Goal: Task Accomplishment & Management: Use online tool/utility

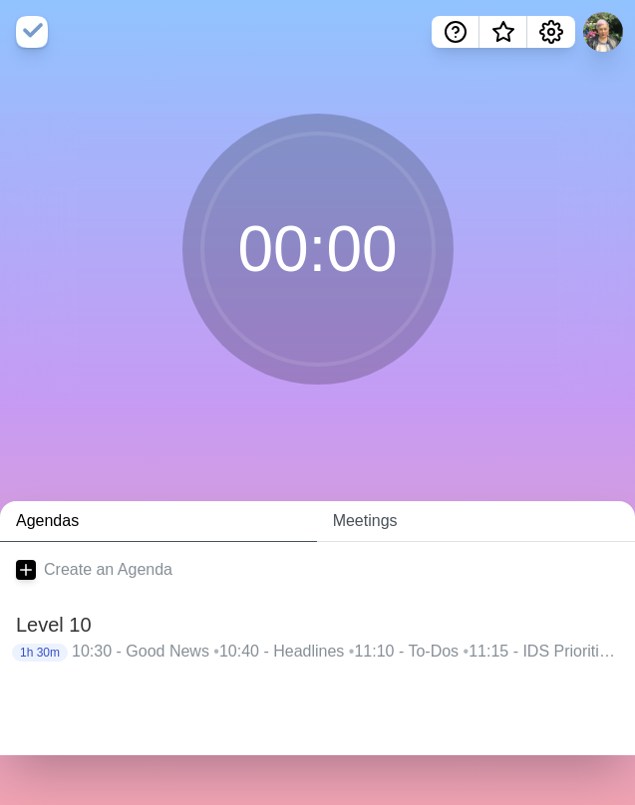
click at [366, 519] on link "Meetings" at bounding box center [476, 521] width 318 height 41
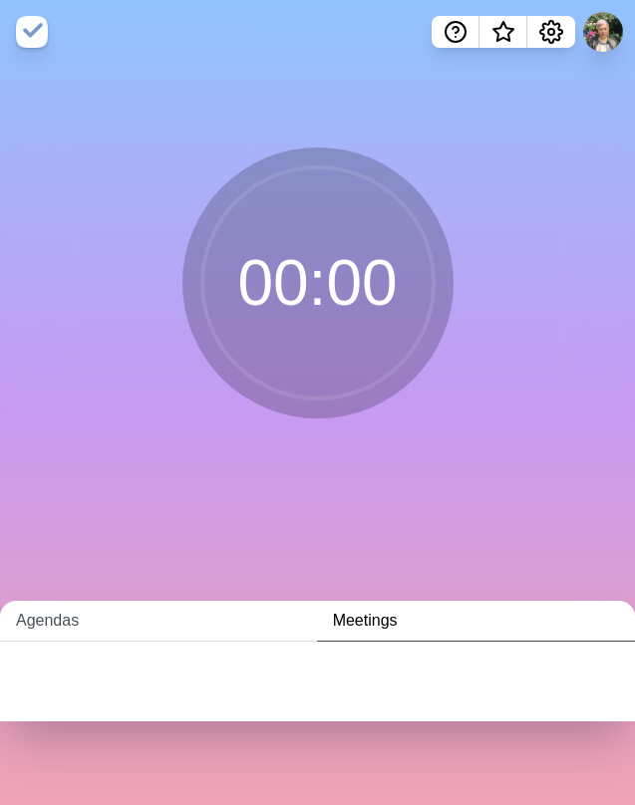
click at [67, 625] on link "Agendas" at bounding box center [158, 621] width 317 height 41
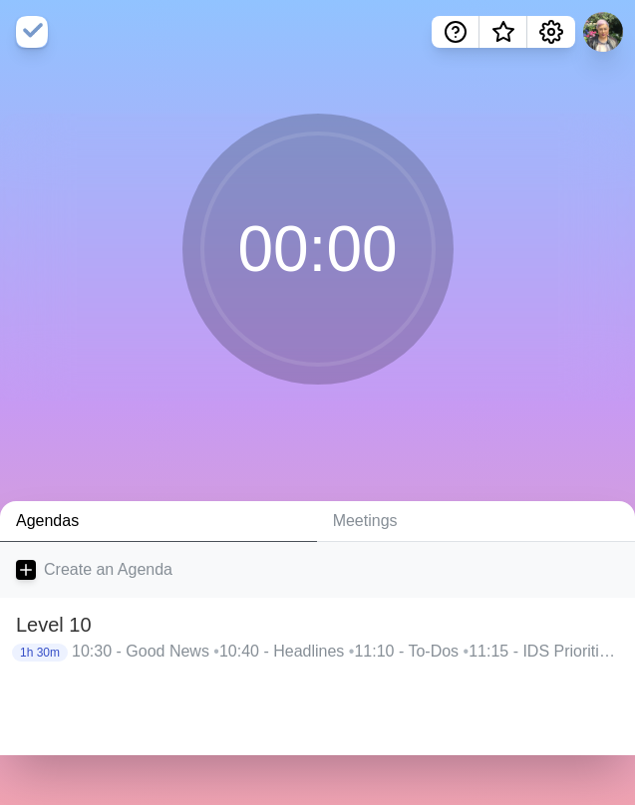
click at [29, 575] on icon at bounding box center [26, 570] width 20 height 20
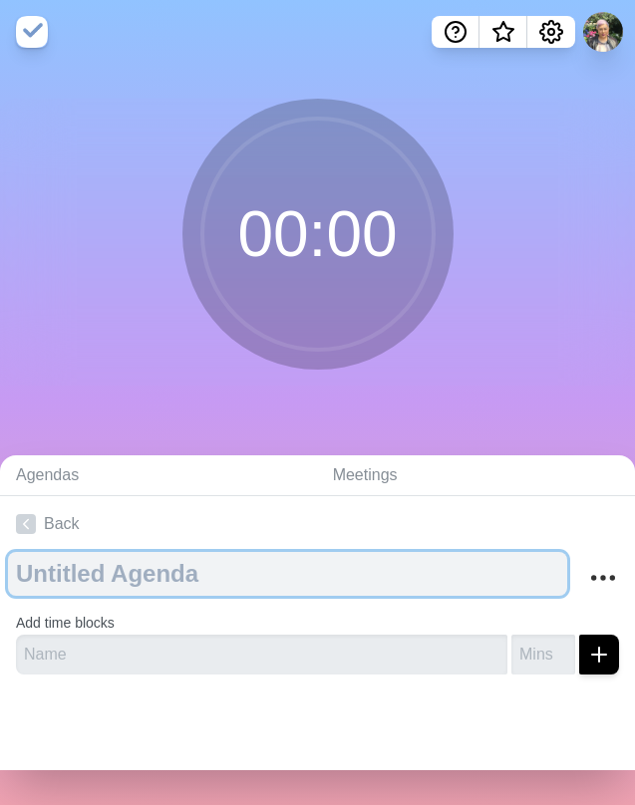
click at [196, 578] on textarea at bounding box center [287, 574] width 559 height 44
type textarea "o"
type textarea "Commitments + Focus"
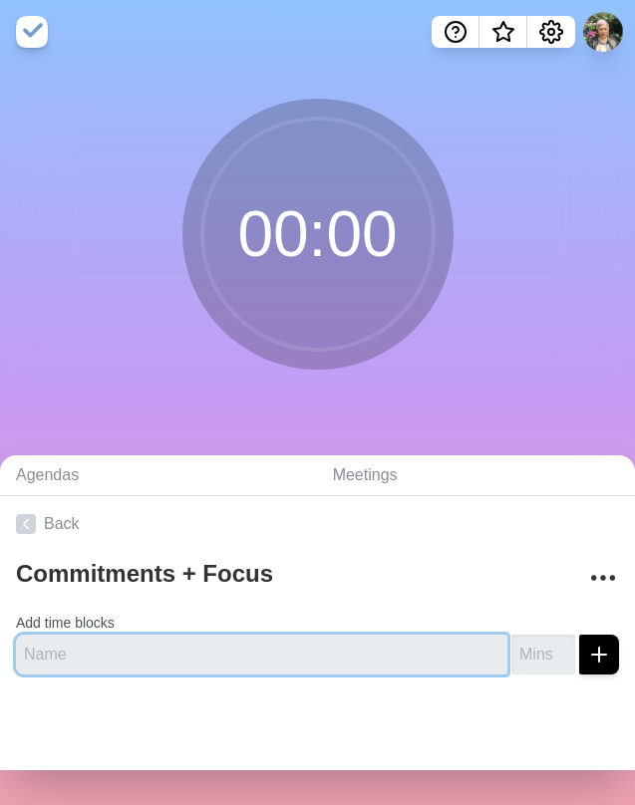
click at [187, 652] on input "text" at bounding box center [261, 655] width 491 height 40
click at [186, 657] on input "text" at bounding box center [261, 655] width 491 height 40
type input "12"
click at [579, 654] on button "submit" at bounding box center [599, 655] width 40 height 40
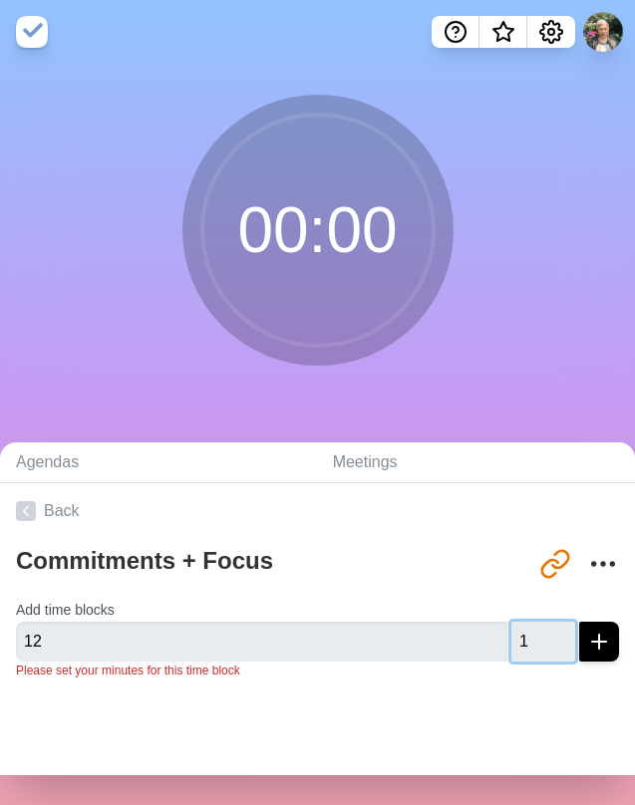
click at [537, 639] on input "1" at bounding box center [543, 642] width 64 height 40
type input "2"
click at [531, 639] on input "2" at bounding box center [543, 642] width 64 height 40
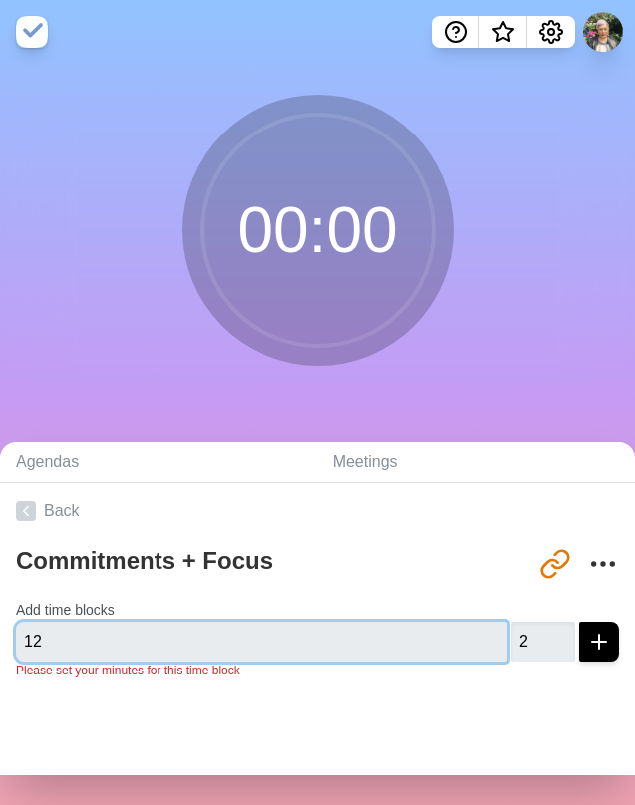
click at [382, 652] on input "12" at bounding box center [261, 642] width 491 height 40
drag, startPoint x: 288, startPoint y: 637, endPoint x: -27, endPoint y: 639, distance: 314.9
click at [0, 639] on html "00 : 00 Agendas Meetings Back Commitments + Focus [URL][DOMAIN_NAME] Add time b…" at bounding box center [317, 402] width 635 height 805
type input "F"
type input "Commitments"
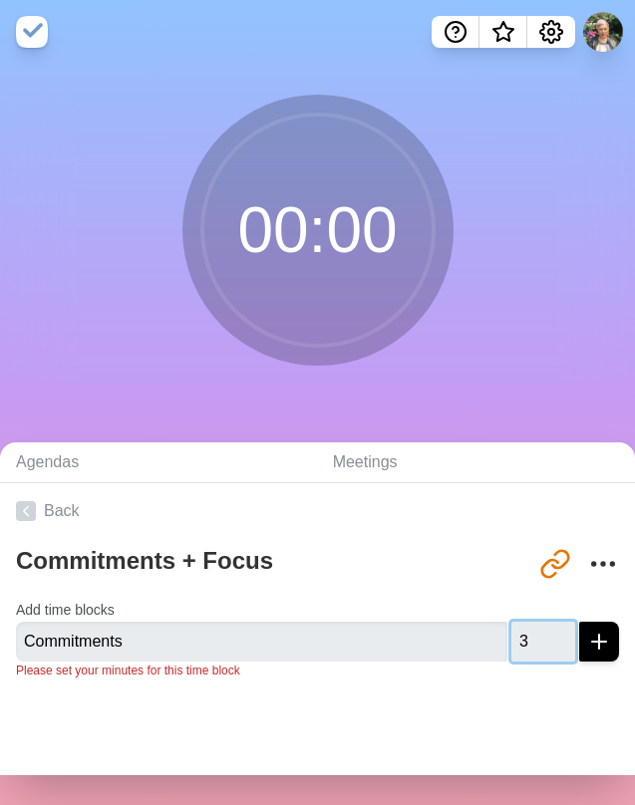
click at [532, 638] on input "3" at bounding box center [543, 642] width 64 height 40
click at [532, 638] on input "4" at bounding box center [543, 642] width 64 height 40
click at [532, 638] on input "5" at bounding box center [543, 642] width 64 height 40
click at [532, 638] on input "6" at bounding box center [543, 642] width 64 height 40
click at [532, 638] on input "7" at bounding box center [543, 642] width 64 height 40
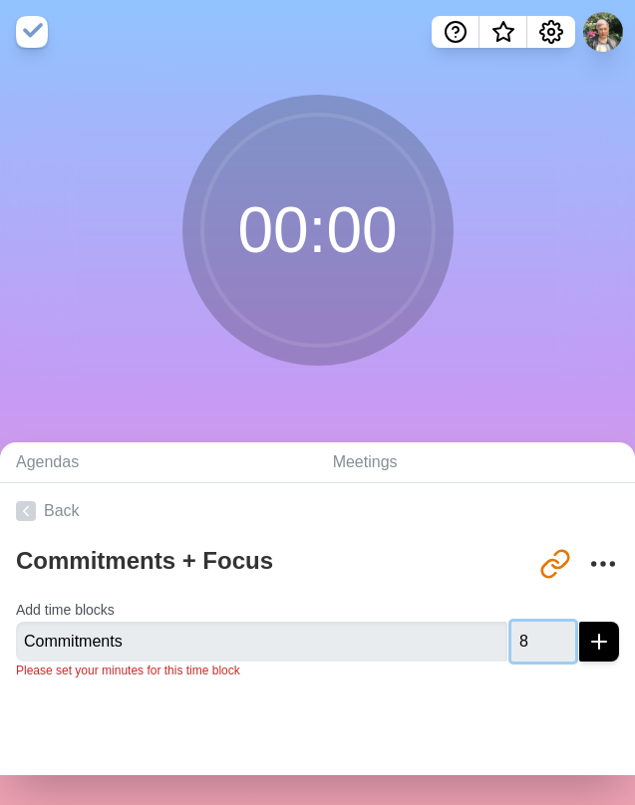
click at [532, 638] on input "8" at bounding box center [543, 642] width 64 height 40
click at [532, 638] on input "9" at bounding box center [543, 642] width 64 height 40
click at [532, 638] on input "10" at bounding box center [543, 642] width 64 height 40
click at [532, 638] on input "11" at bounding box center [543, 642] width 64 height 40
click at [532, 638] on input "12" at bounding box center [543, 642] width 64 height 40
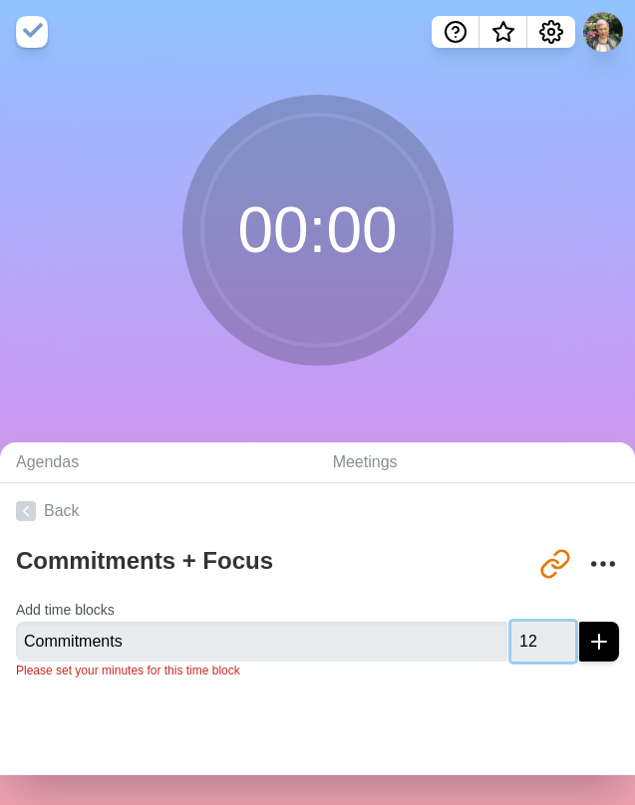
type input "13"
click at [533, 638] on input "13" at bounding box center [543, 642] width 64 height 40
click at [587, 646] on icon "submit" at bounding box center [599, 642] width 24 height 24
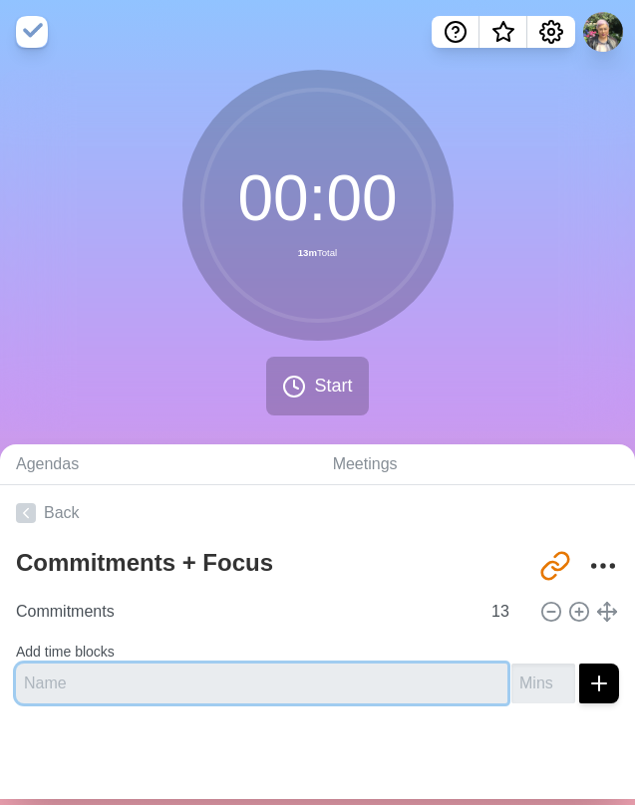
click at [245, 681] on input "text" at bounding box center [261, 684] width 491 height 40
type input "Focus"
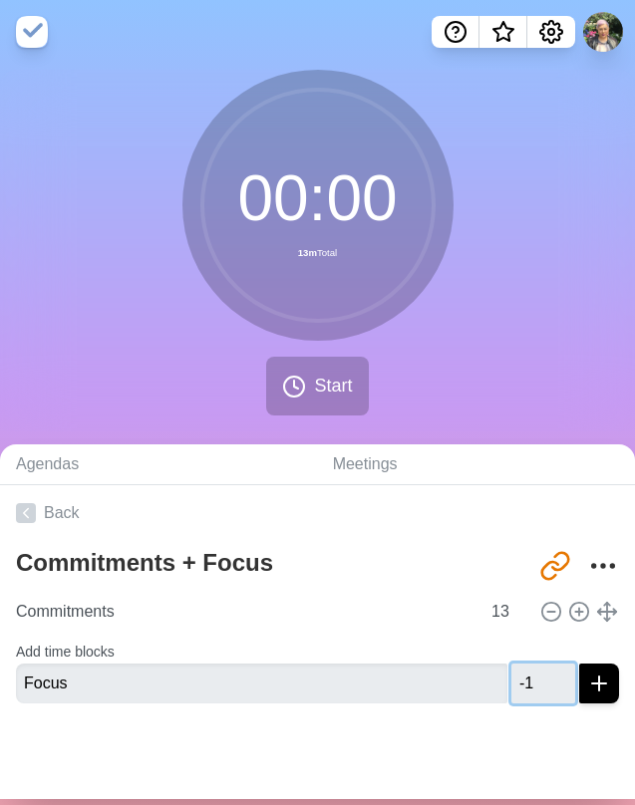
click at [537, 683] on input "-1" at bounding box center [543, 684] width 64 height 40
click at [537, 683] on input "-2" at bounding box center [543, 684] width 64 height 40
click at [537, 683] on input "-3" at bounding box center [543, 684] width 64 height 40
click at [537, 683] on input "-4" at bounding box center [543, 684] width 64 height 40
click at [537, 683] on input "-5" at bounding box center [543, 684] width 64 height 40
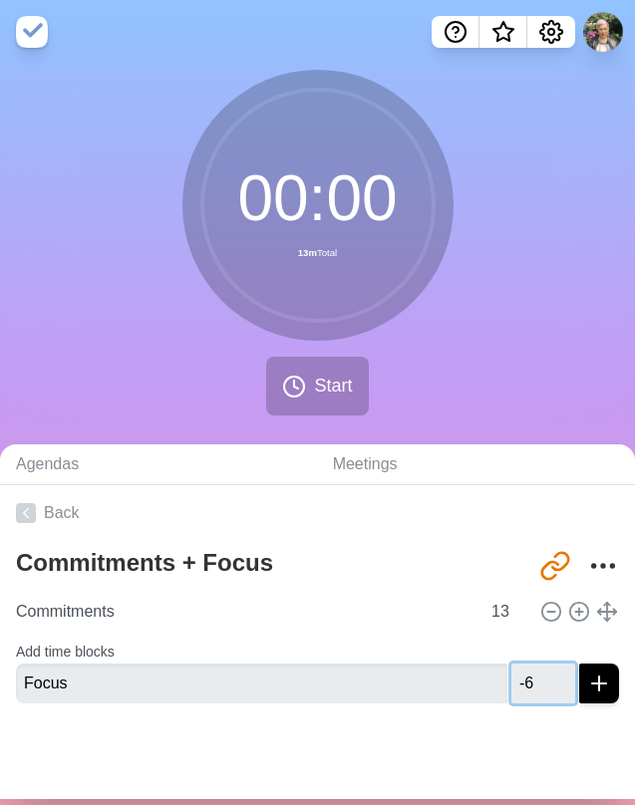
click at [537, 683] on input "-6" at bounding box center [543, 684] width 64 height 40
click at [537, 683] on input "-7" at bounding box center [543, 684] width 64 height 40
click at [537, 683] on input "-8" at bounding box center [543, 684] width 64 height 40
click at [537, 683] on input "-9" at bounding box center [543, 684] width 64 height 40
click at [537, 683] on input "-10" at bounding box center [543, 684] width 64 height 40
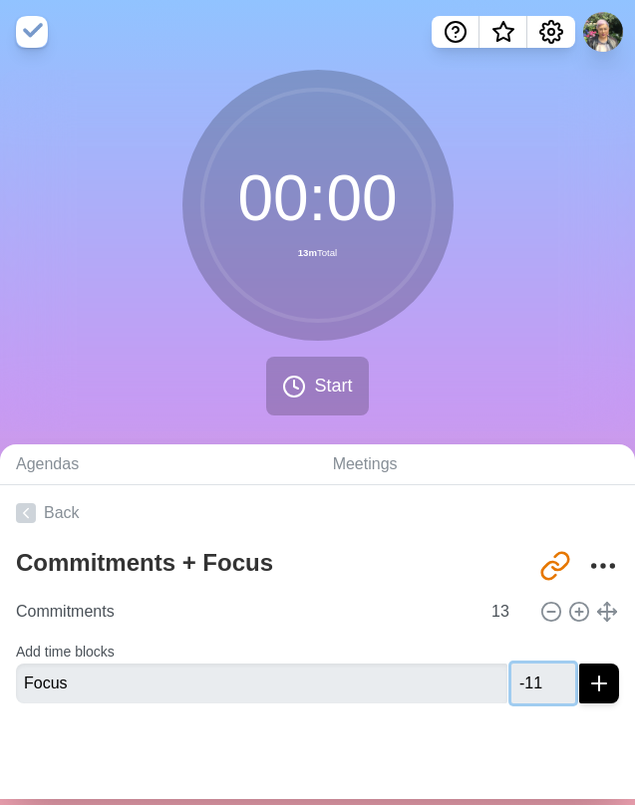
click at [537, 683] on input "-11" at bounding box center [543, 684] width 64 height 40
click at [537, 683] on input "-12" at bounding box center [543, 684] width 64 height 40
click at [537, 683] on input "-13" at bounding box center [543, 684] width 64 height 40
click at [537, 683] on input "-14" at bounding box center [543, 684] width 64 height 40
click at [532, 694] on input "-14" at bounding box center [543, 684] width 64 height 40
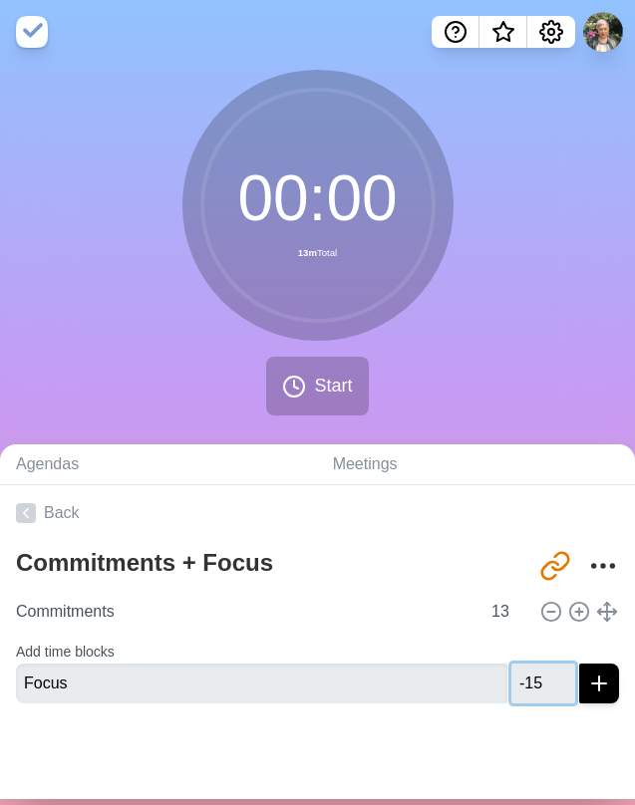
click at [534, 693] on input "-15" at bounding box center [543, 684] width 64 height 40
type input "-14"
click at [529, 678] on input "-14" at bounding box center [543, 684] width 64 height 40
drag, startPoint x: 520, startPoint y: 682, endPoint x: 479, endPoint y: 689, distance: 41.4
click at [479, 689] on div "Focus -14" at bounding box center [317, 684] width 603 height 40
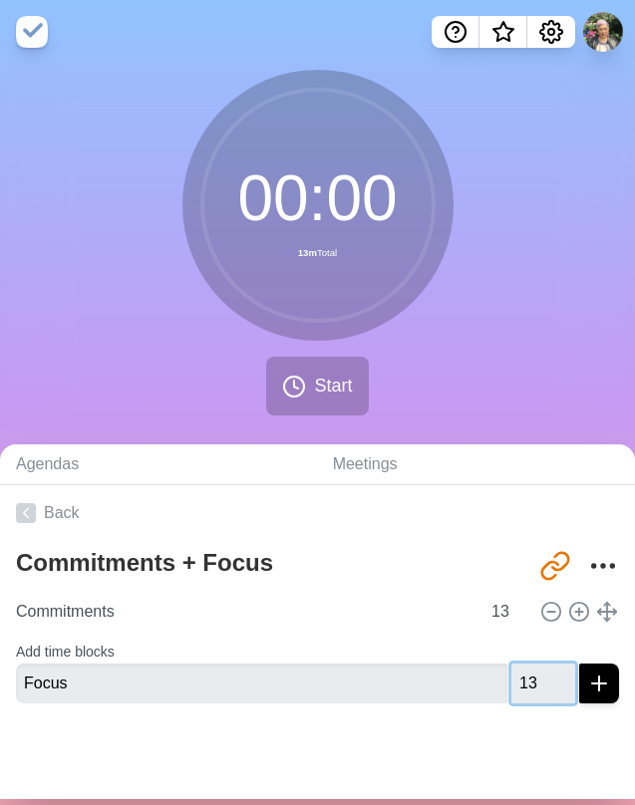
type input "13"
click at [378, 743] on div at bounding box center [317, 760] width 635 height 80
click at [587, 692] on icon "submit" at bounding box center [599, 684] width 24 height 24
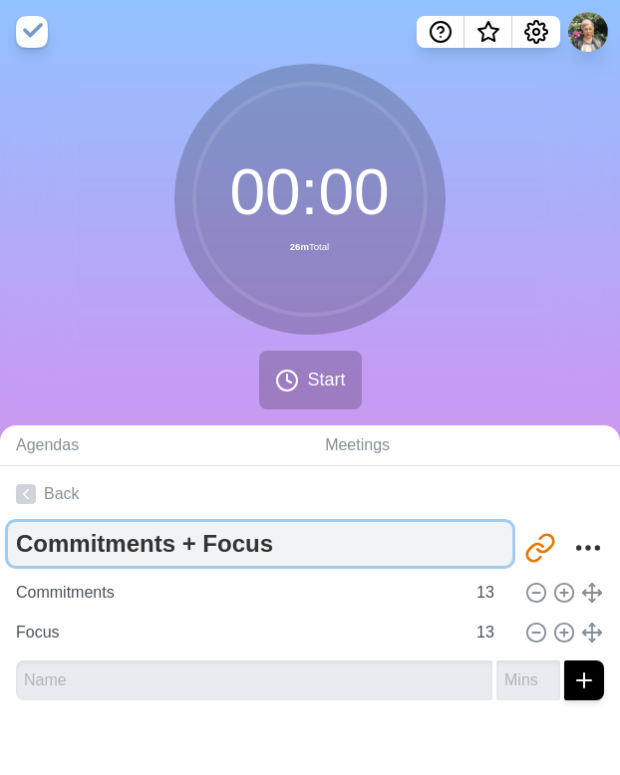
click at [330, 552] on textarea "Commitments + Focus" at bounding box center [260, 544] width 504 height 44
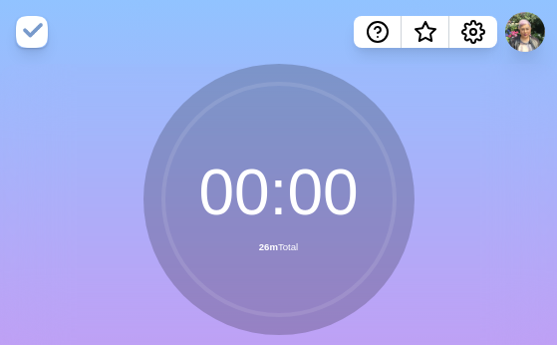
click at [292, 181] on circle at bounding box center [278, 199] width 231 height 231
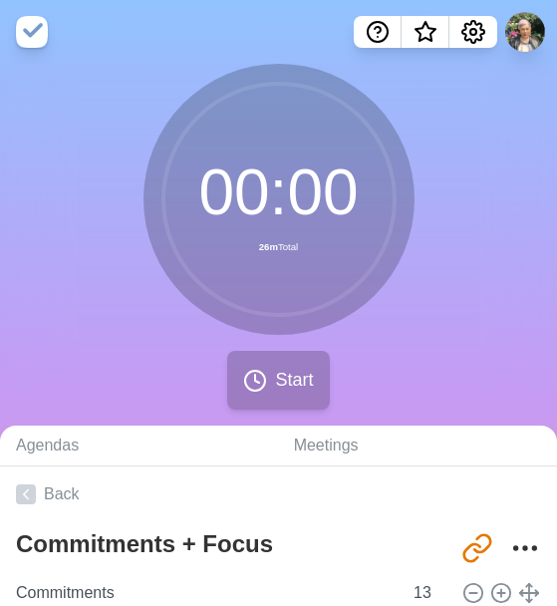
click at [286, 362] on button "Start" at bounding box center [278, 380] width 102 height 59
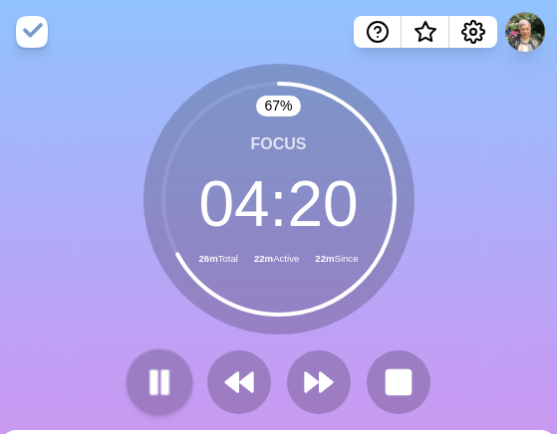
click at [163, 380] on rect at bounding box center [164, 383] width 6 height 22
